Goal: Transaction & Acquisition: Purchase product/service

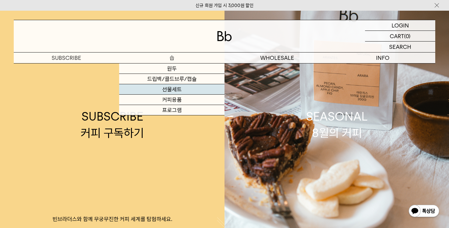
click at [184, 87] on link "선물세트" at bounding box center [171, 89] width 105 height 10
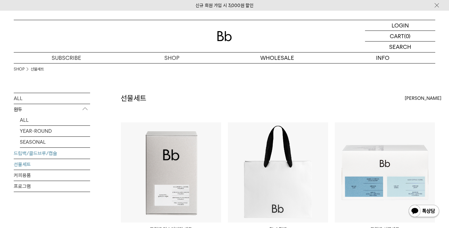
click at [56, 151] on link "드립백/콜드브루/캡슐" at bounding box center [52, 153] width 76 height 11
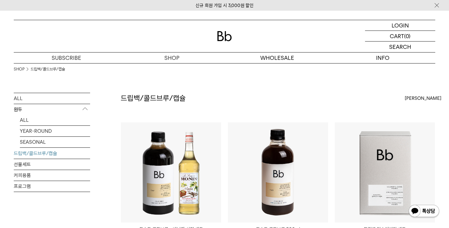
click at [60, 110] on p "원두" at bounding box center [52, 109] width 76 height 11
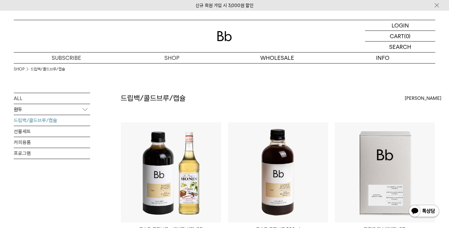
click at [60, 113] on p "원두" at bounding box center [52, 109] width 76 height 11
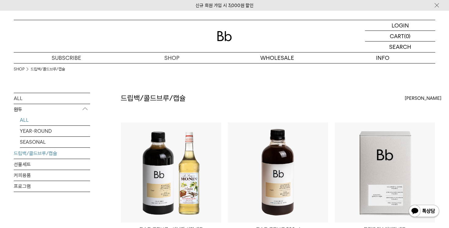
click at [61, 123] on link "ALL" at bounding box center [55, 120] width 70 height 11
